Goal: Information Seeking & Learning: Learn about a topic

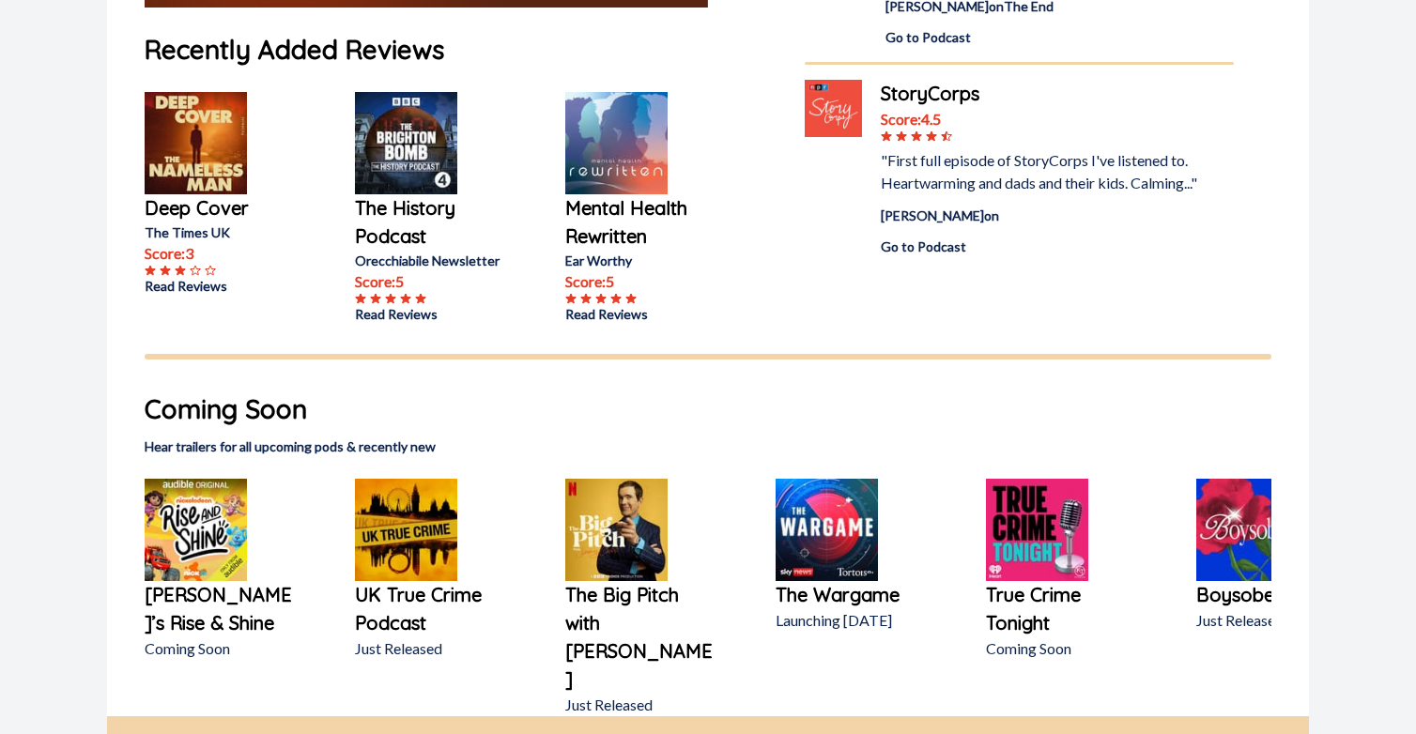
scroll to position [656, 0]
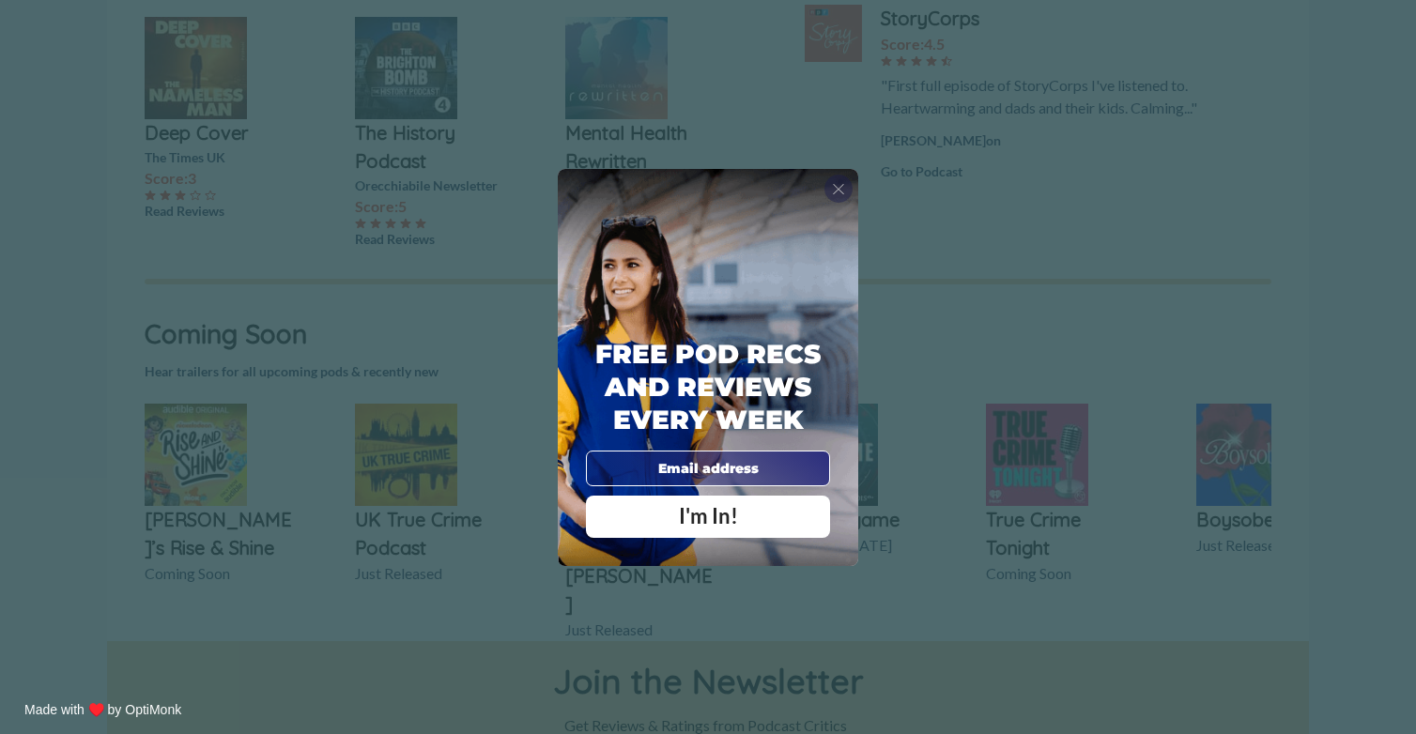
click at [843, 185] on span "X" at bounding box center [838, 188] width 13 height 19
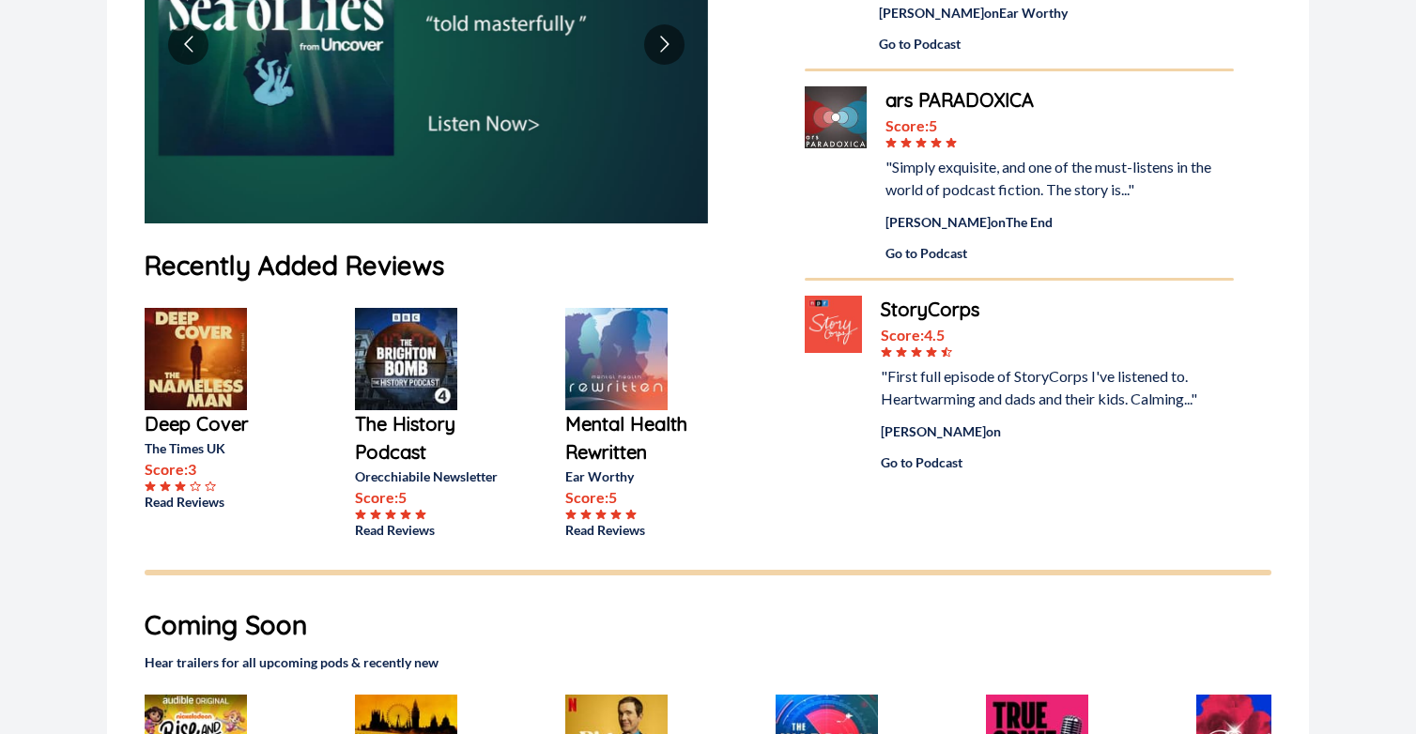
scroll to position [0, 0]
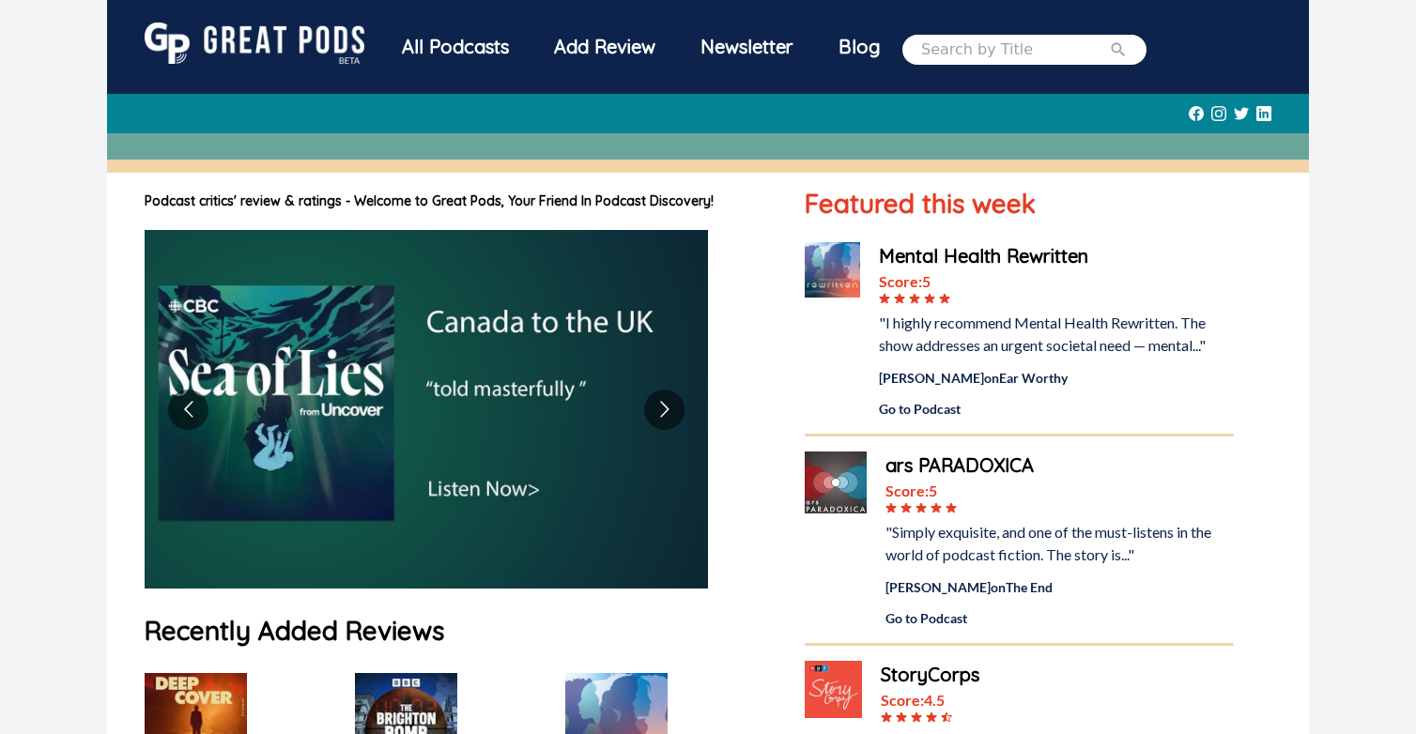
click at [474, 46] on div "All Podcasts" at bounding box center [455, 47] width 152 height 49
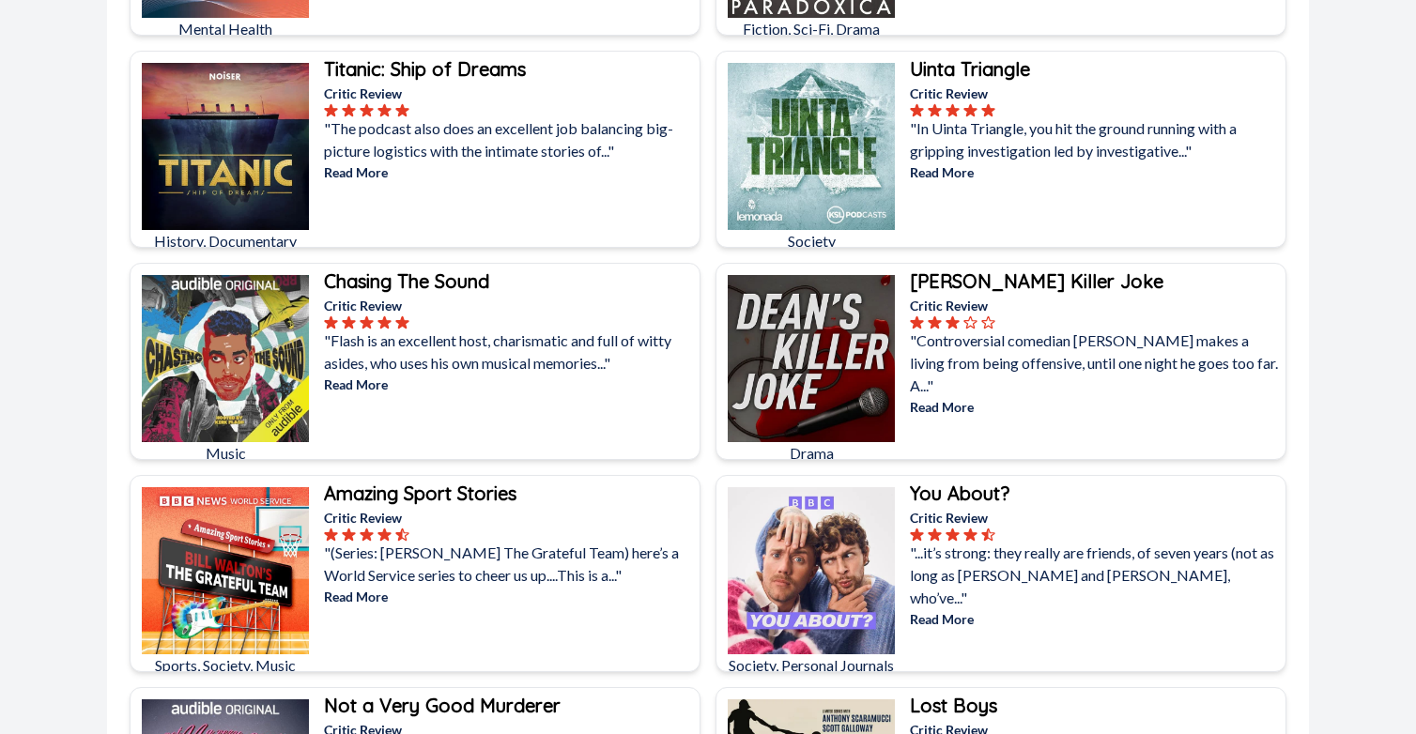
scroll to position [3164, 0]
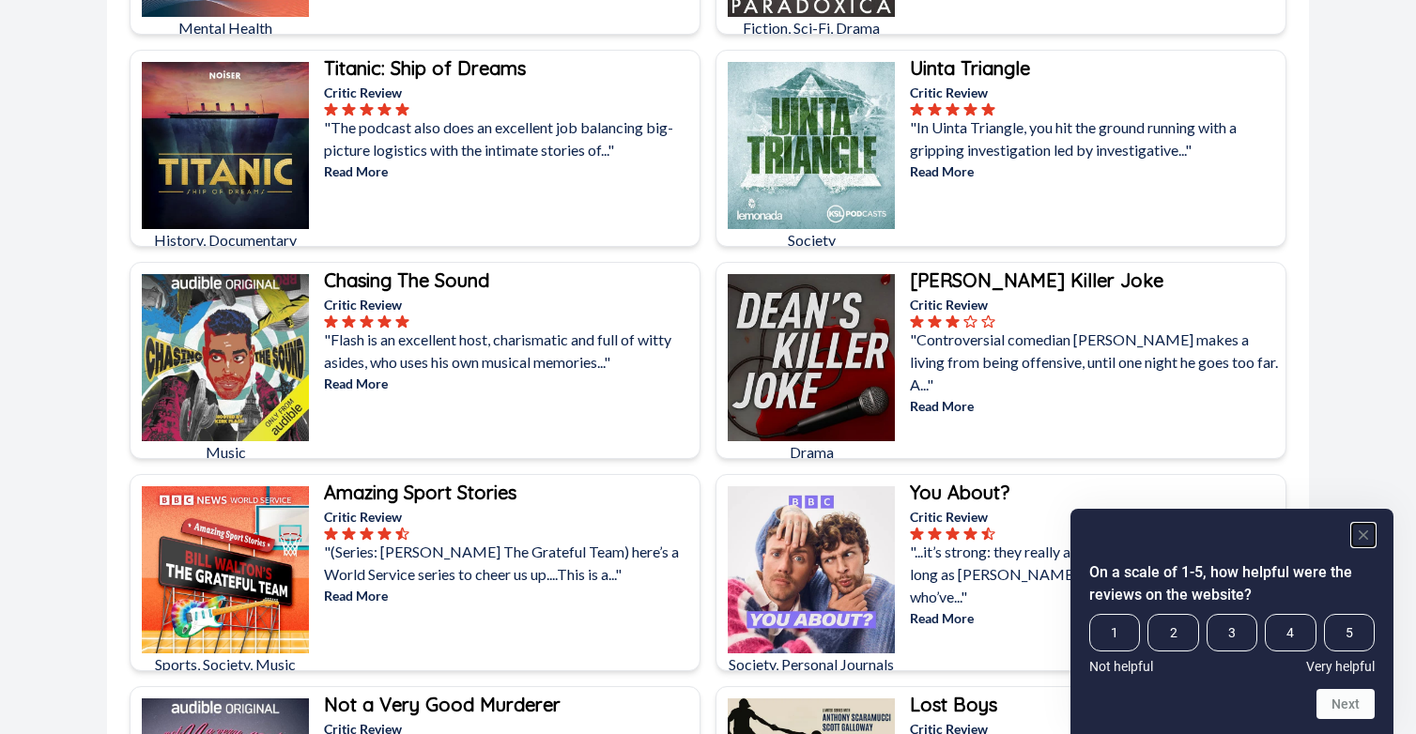
click at [1360, 533] on rect "Hide survey" at bounding box center [1363, 535] width 23 height 23
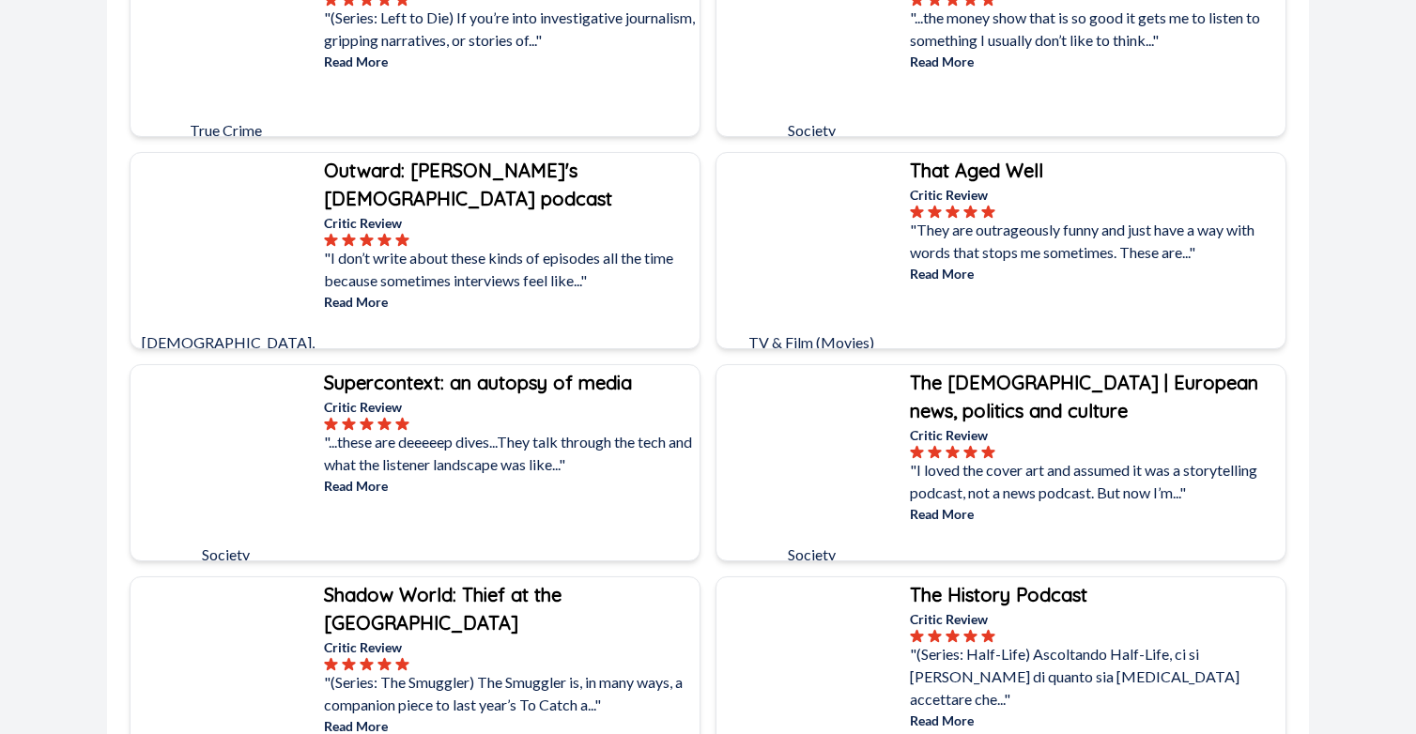
scroll to position [1999, 0]
